Goal: Transaction & Acquisition: Purchase product/service

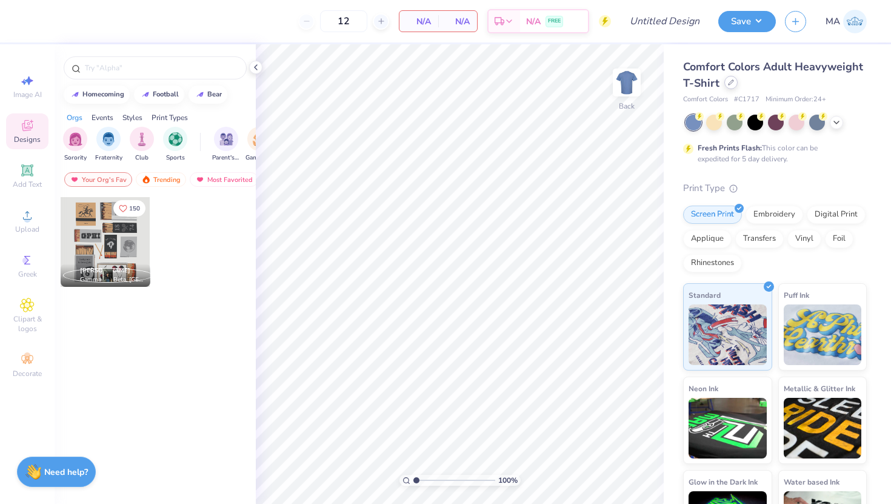
click at [728, 82] on icon at bounding box center [731, 82] width 6 height 6
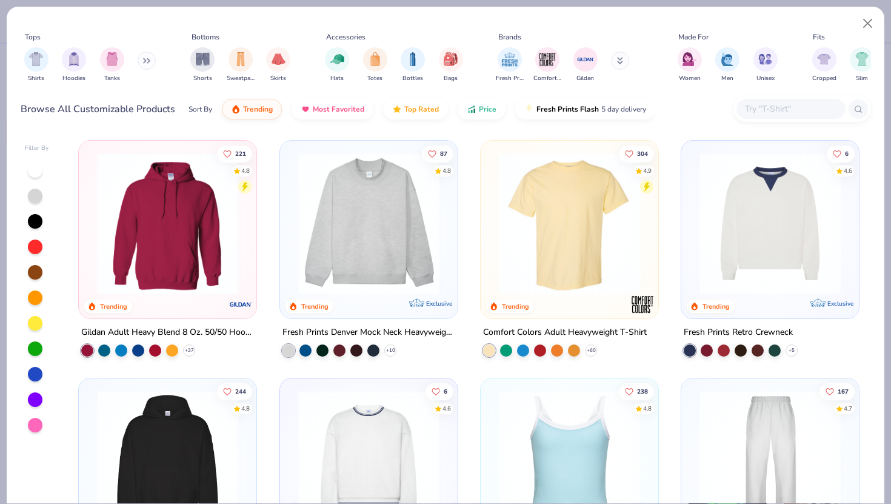
click at [755, 113] on input "text" at bounding box center [789, 109] width 93 height 14
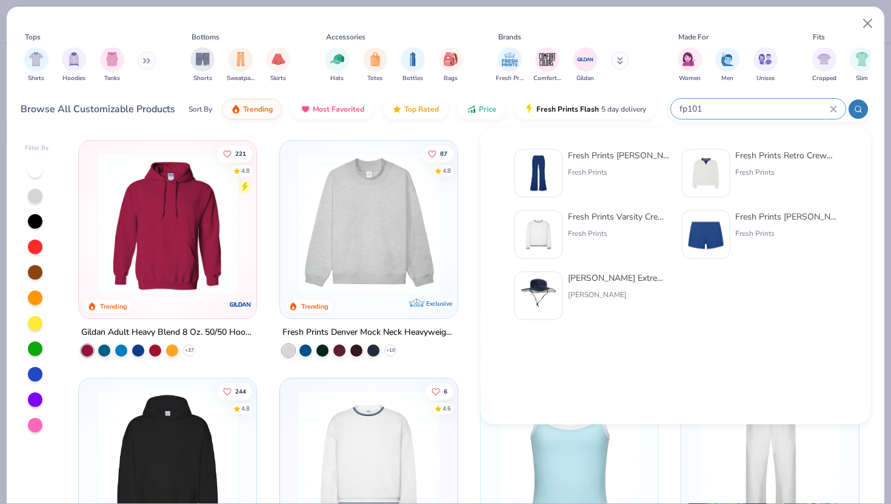
type input "fp101"
click at [642, 172] on div "Fresh Prints" at bounding box center [619, 172] width 102 height 11
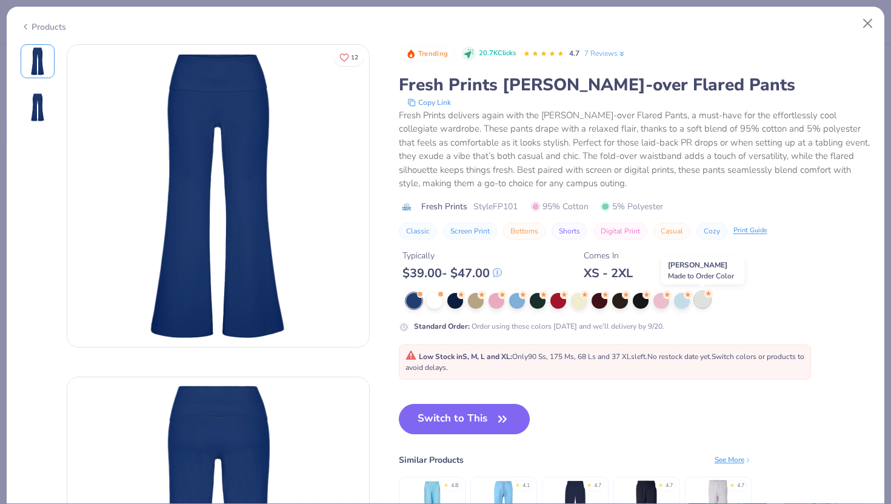
click at [700, 299] on div at bounding box center [702, 299] width 16 height 16
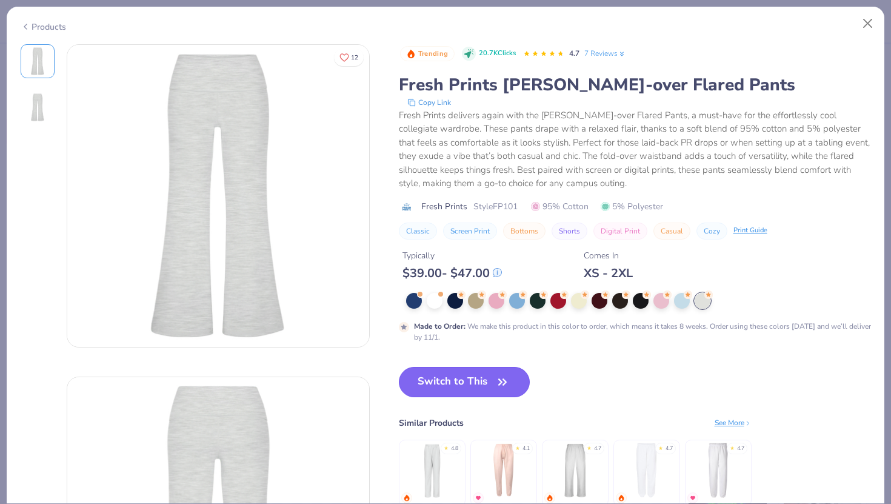
click at [502, 382] on icon "button" at bounding box center [502, 381] width 7 height 5
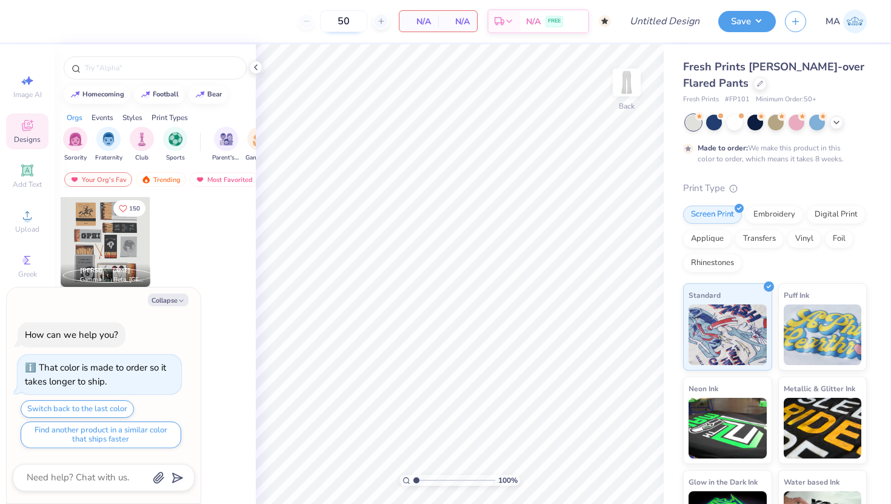
click at [354, 21] on input "50" at bounding box center [343, 21] width 47 height 22
click at [309, 21] on div "50" at bounding box center [343, 21] width 91 height 22
click at [307, 21] on div "50" at bounding box center [343, 21] width 91 height 22
click at [374, 24] on div at bounding box center [381, 21] width 16 height 16
click at [308, 21] on line at bounding box center [306, 21] width 5 height 0
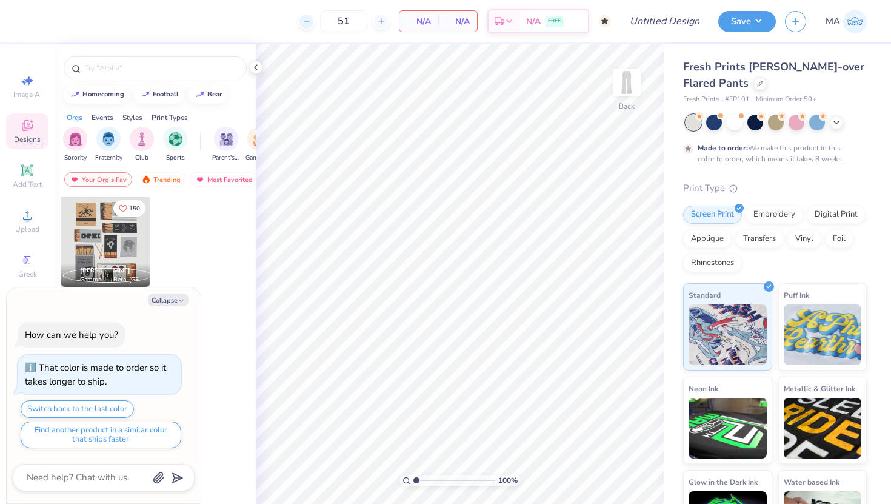
type input "50"
type textarea "x"
